Goal: Information Seeking & Learning: Find specific fact

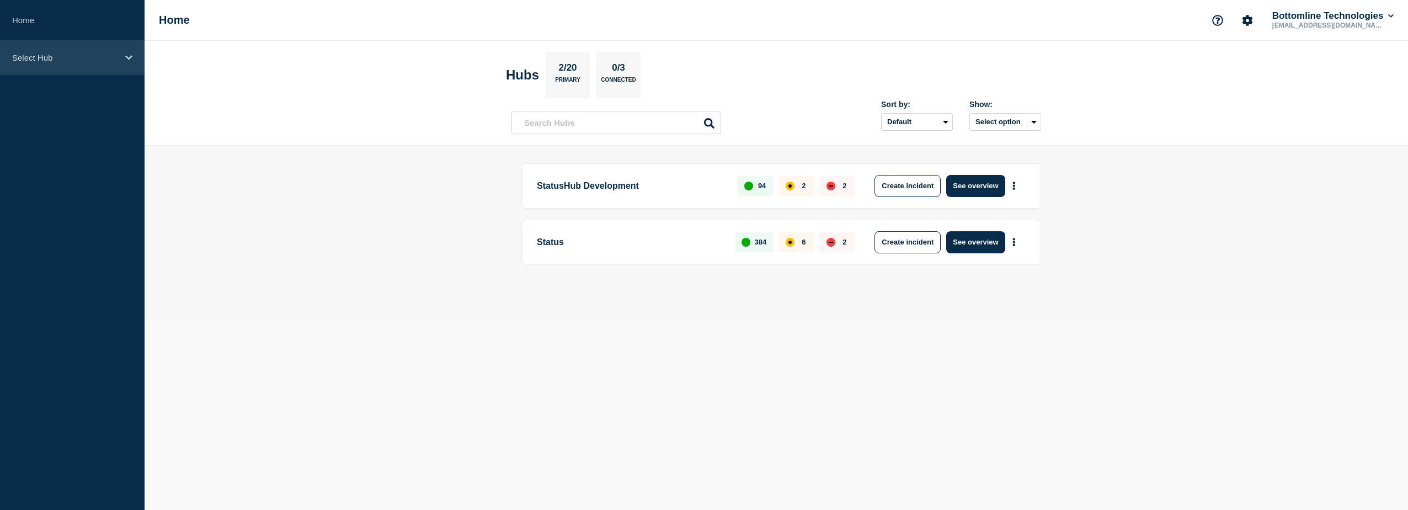
click at [93, 47] on div "Select Hub" at bounding box center [72, 58] width 145 height 34
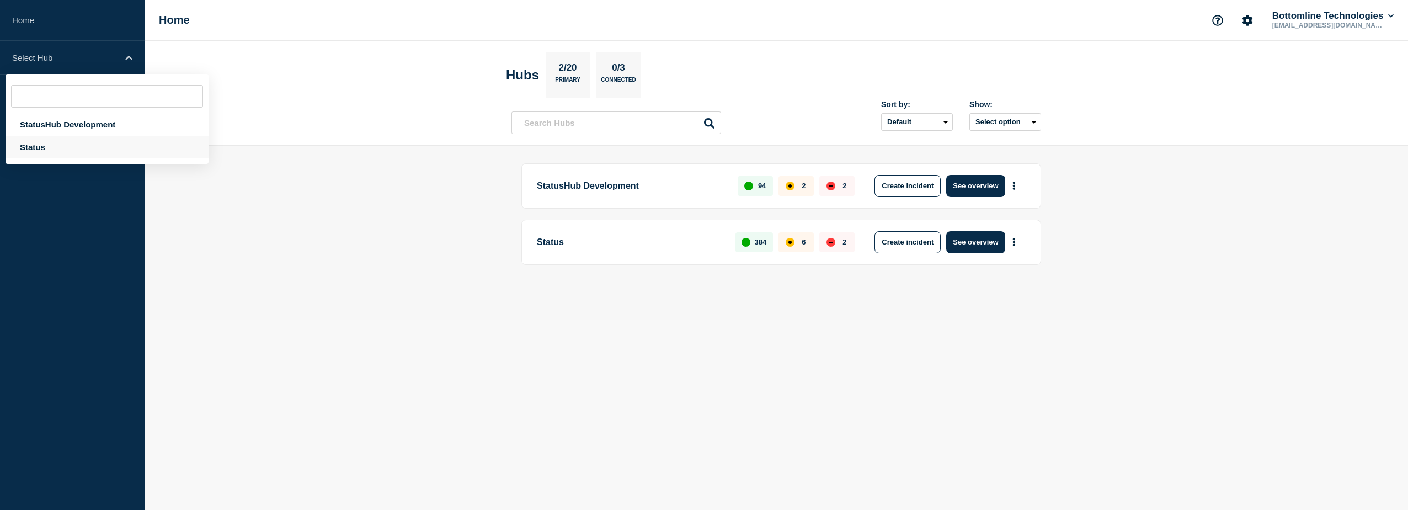
click at [81, 140] on div "Status" at bounding box center [107, 147] width 203 height 23
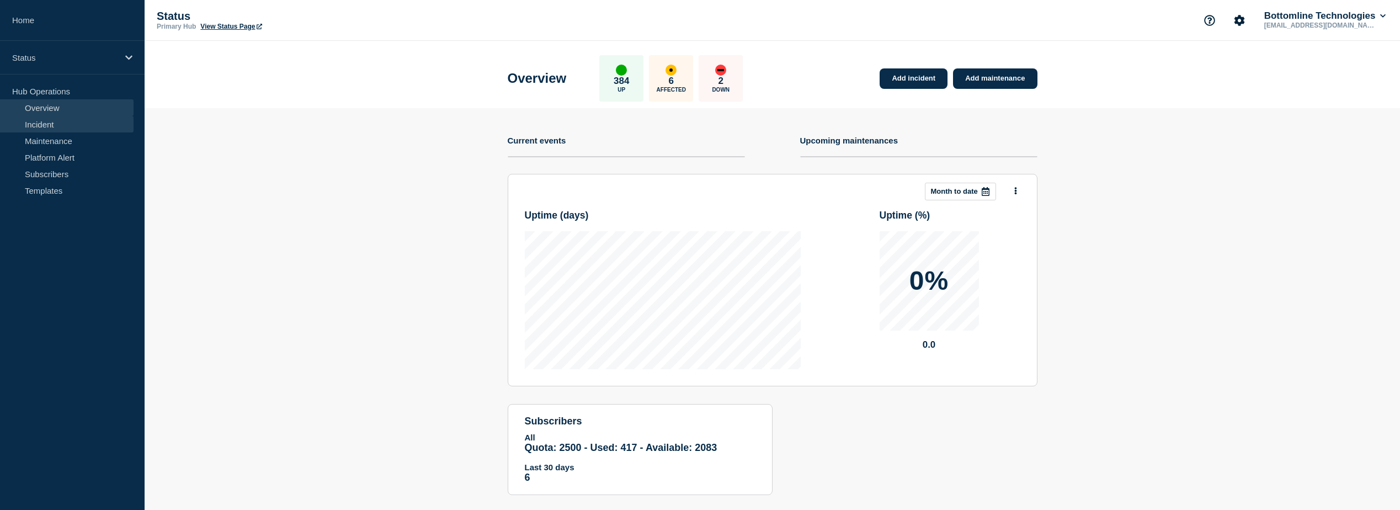
click at [57, 125] on link "Incident" at bounding box center [67, 124] width 134 height 17
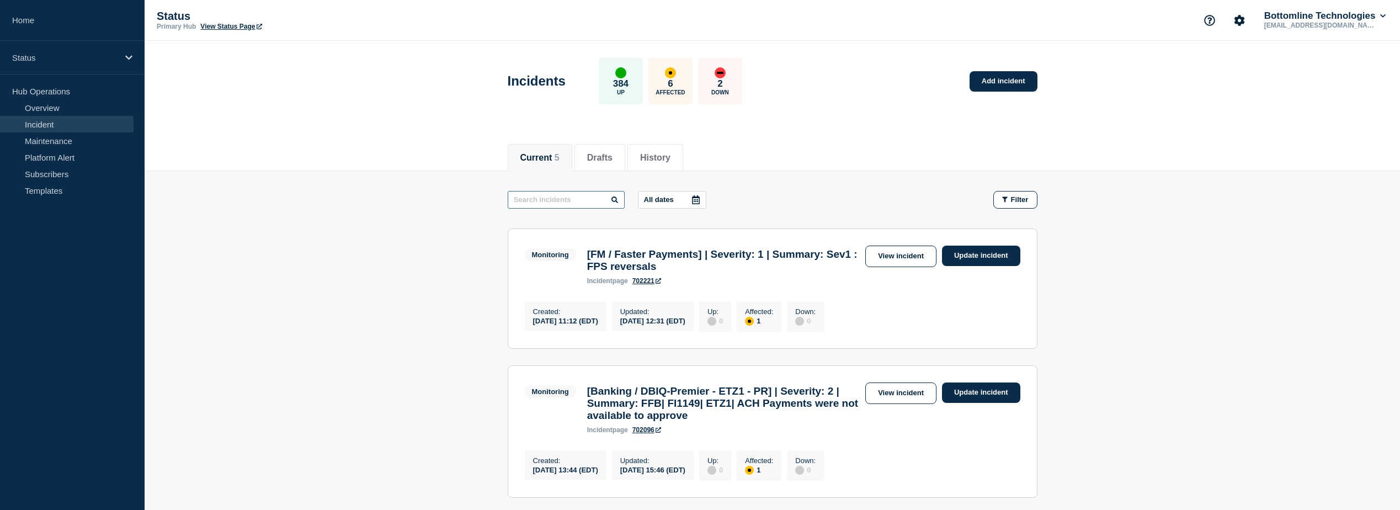
click at [541, 197] on input "text" at bounding box center [566, 200] width 117 height 18
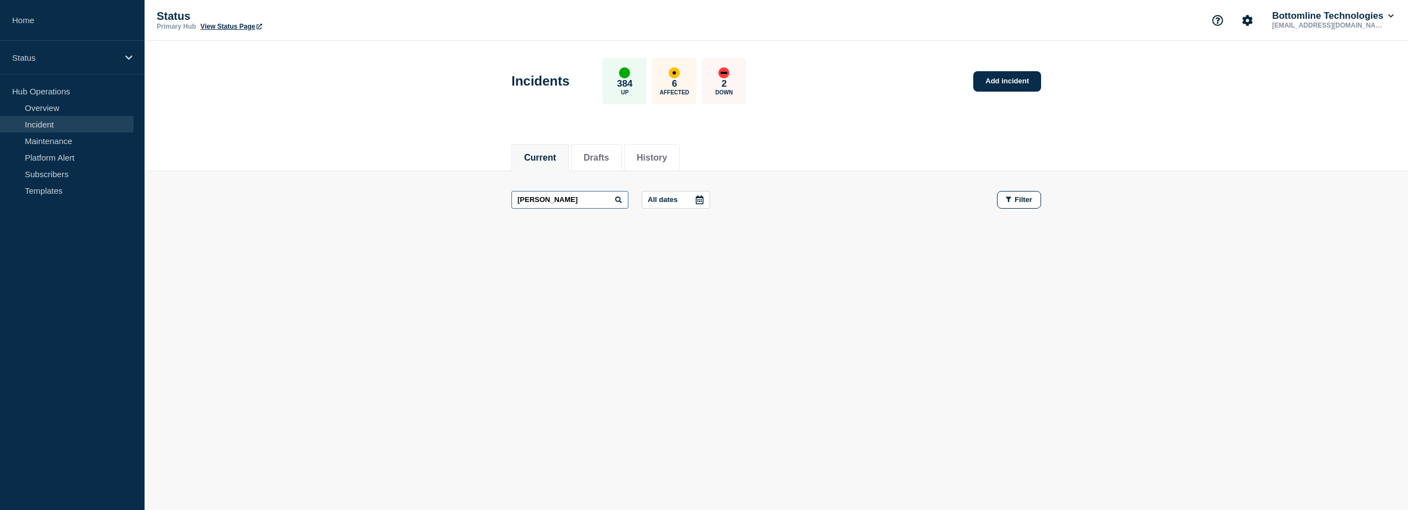
click at [594, 199] on input "Fulton" at bounding box center [569, 200] width 117 height 18
click at [621, 201] on icon at bounding box center [618, 199] width 7 height 7
click at [622, 201] on icon at bounding box center [618, 199] width 7 height 7
click at [621, 199] on icon at bounding box center [618, 199] width 7 height 7
click at [620, 199] on icon at bounding box center [618, 199] width 7 height 7
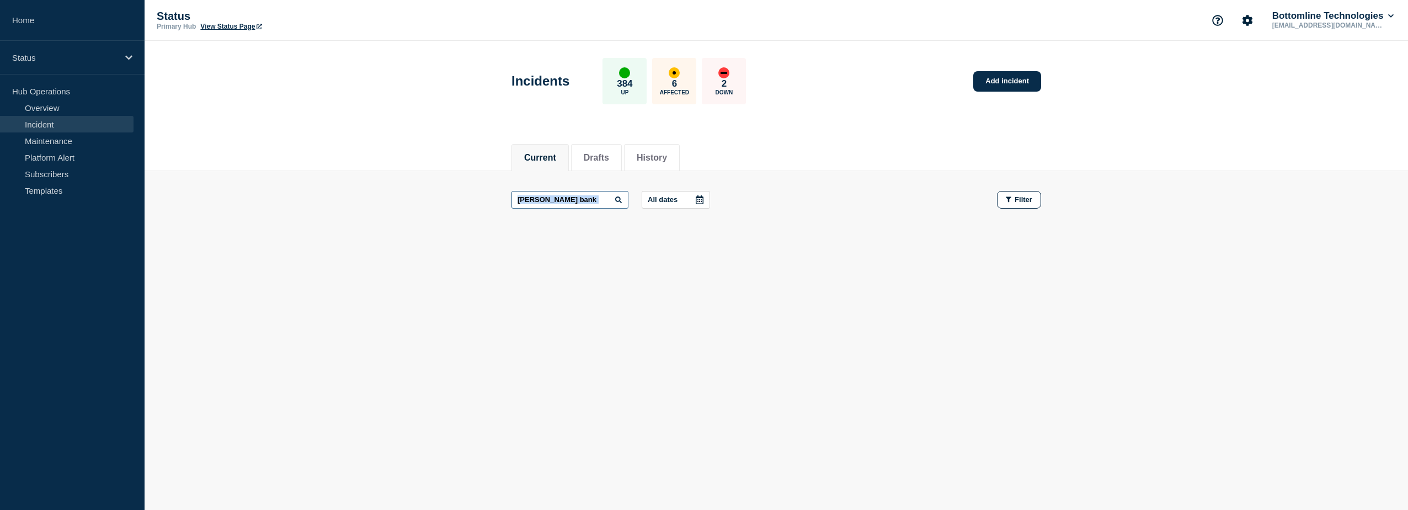
drag, startPoint x: 618, startPoint y: 199, endPoint x: 591, endPoint y: 193, distance: 27.8
click at [591, 193] on input "Fulton bank" at bounding box center [569, 200] width 117 height 18
type input "F"
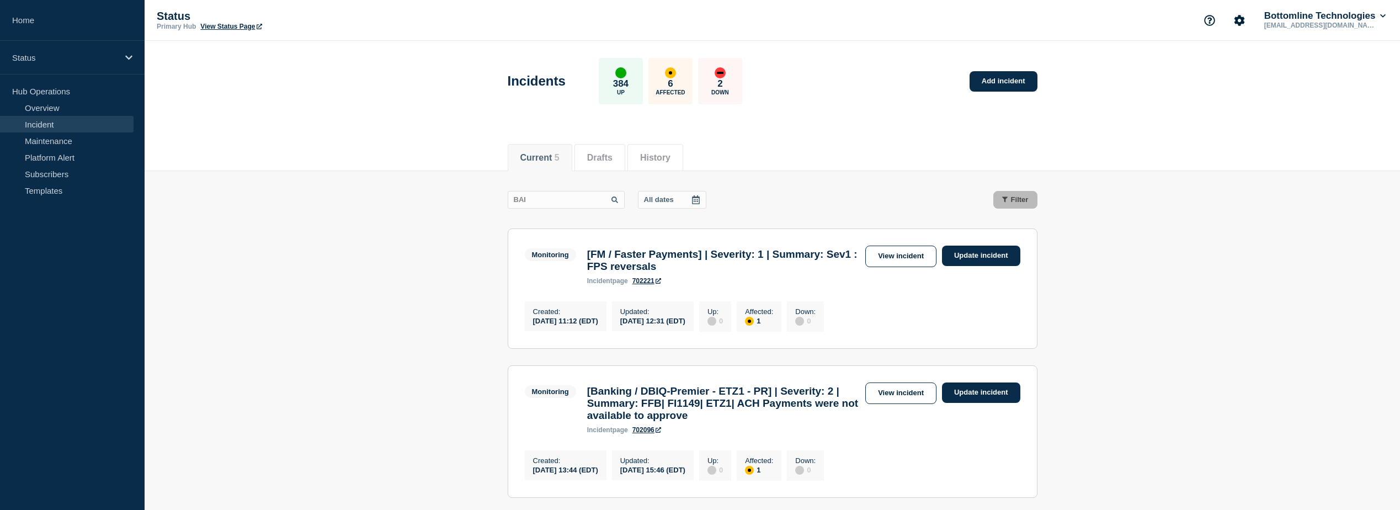
click at [618, 200] on icon at bounding box center [614, 199] width 7 height 7
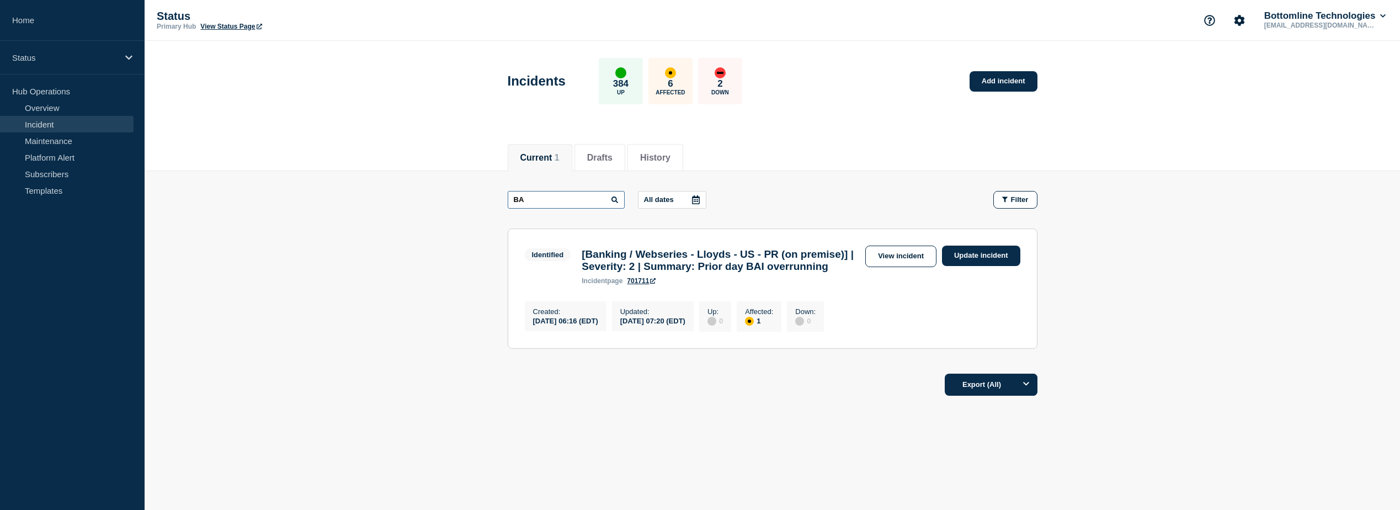
type input "B"
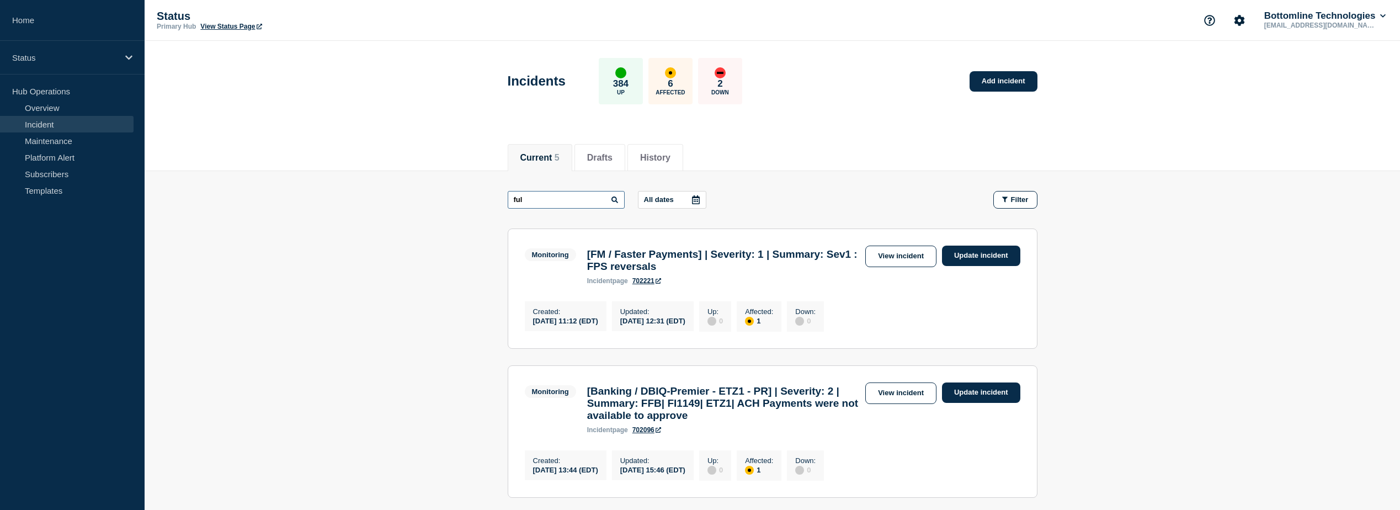
type input "ful"
